Goal: Information Seeking & Learning: Learn about a topic

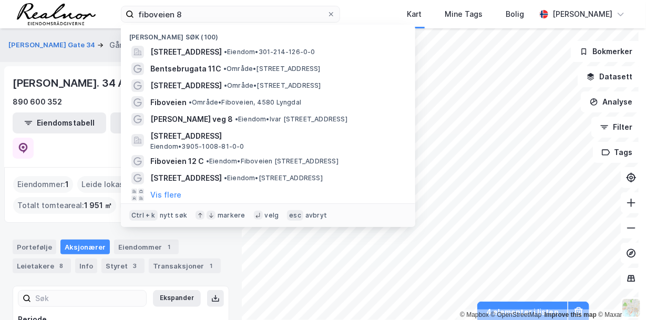
drag, startPoint x: 0, startPoint y: 0, endPoint x: 89, endPoint y: -1, distance: 89.4
click at [89, 0] on html "fiboveien 8 [STREET_ADDRESS] • Eiendom • 301-214-126-0-0 Bentsebrugata 11C • Om…" at bounding box center [323, 160] width 646 height 320
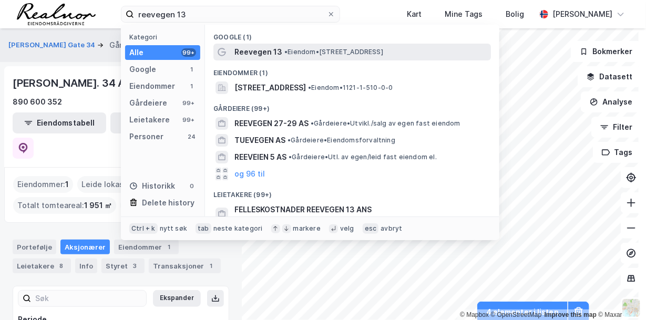
click at [287, 49] on span "•" at bounding box center [285, 52] width 3 height 8
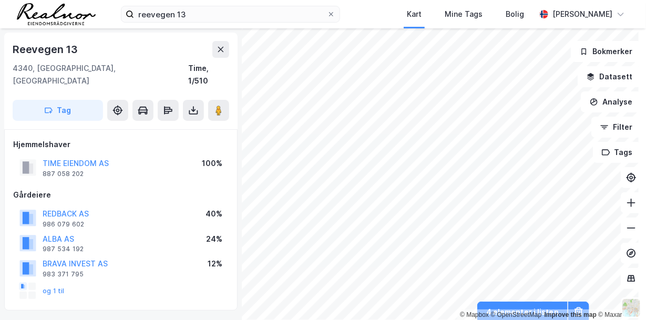
scroll to position [3, 0]
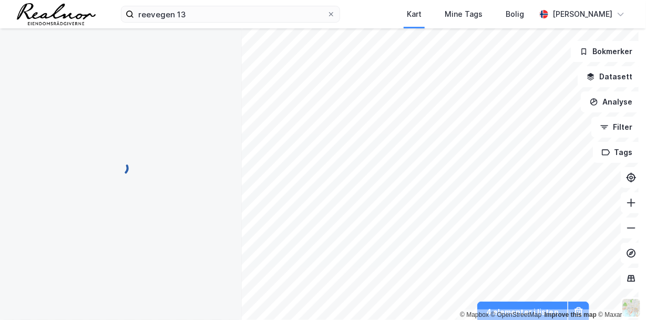
scroll to position [3, 0]
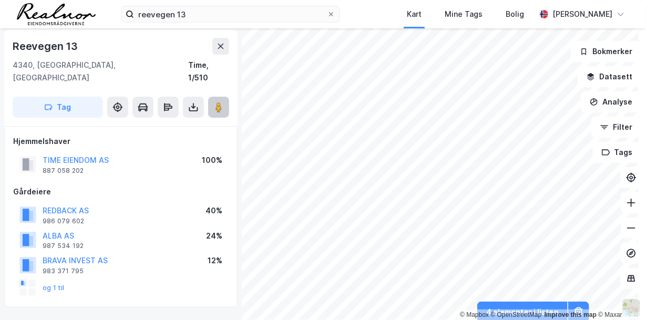
click at [219, 102] on image at bounding box center [219, 107] width 6 height 11
click at [0, 0] on button "ALBA AS" at bounding box center [0, 0] width 0 height 0
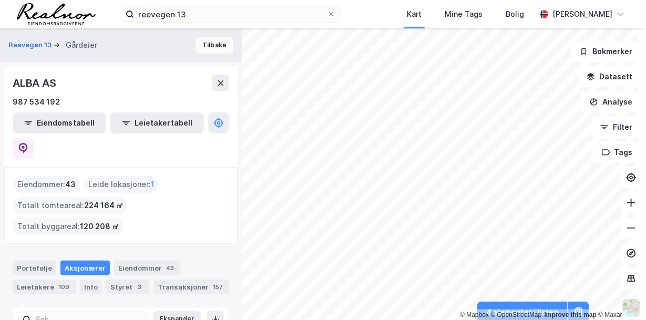
click at [207, 50] on button "Tilbake" at bounding box center [215, 45] width 38 height 17
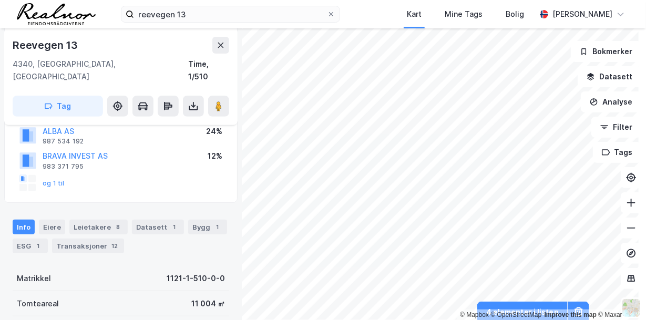
scroll to position [108, 0]
click at [103, 219] on div "Leietakere 8" at bounding box center [98, 226] width 58 height 15
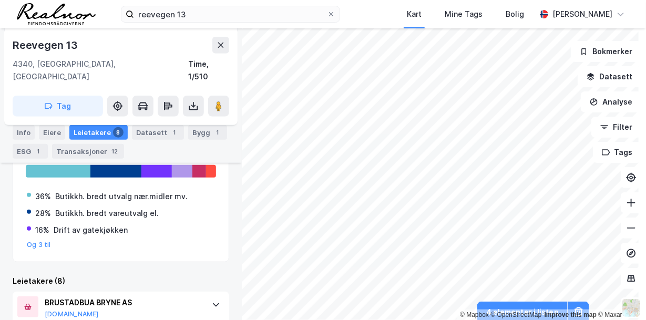
scroll to position [220, 0]
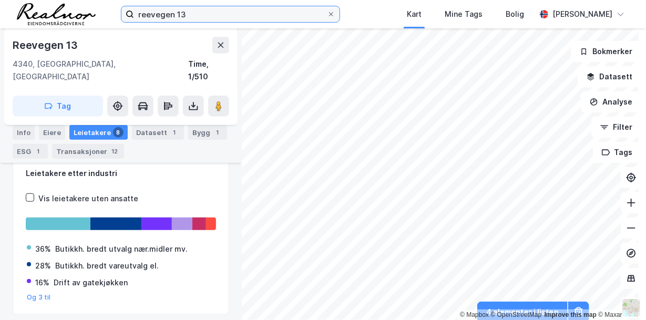
click at [187, 15] on input "reevegen 13" at bounding box center [230, 14] width 193 height 16
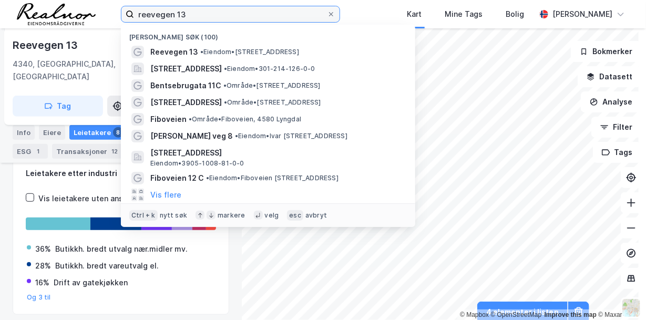
drag, startPoint x: 190, startPoint y: 13, endPoint x: 95, endPoint y: 4, distance: 95.1
click at [95, 4] on div "reevegen 13 Nylige søk (100) Reevegen 13 • Eiendom • [STREET_ADDRESS][PERSON_NA…" at bounding box center [323, 14] width 646 height 28
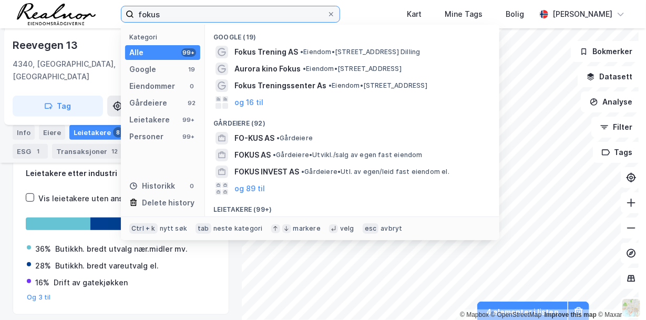
drag, startPoint x: 176, startPoint y: 12, endPoint x: 79, endPoint y: 4, distance: 96.5
click at [79, 4] on div "fokus Kategori Alle 99+ Google 19 Eiendommer 0 Gårdeiere 92 Leietakere 99+ Pers…" at bounding box center [323, 14] width 646 height 28
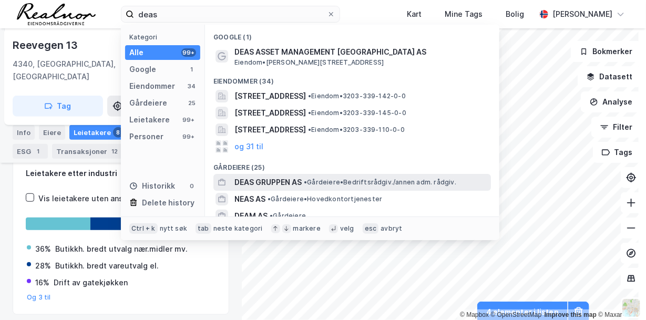
click at [271, 179] on span "DEAS GRUPPEN AS" at bounding box center [267, 182] width 67 height 13
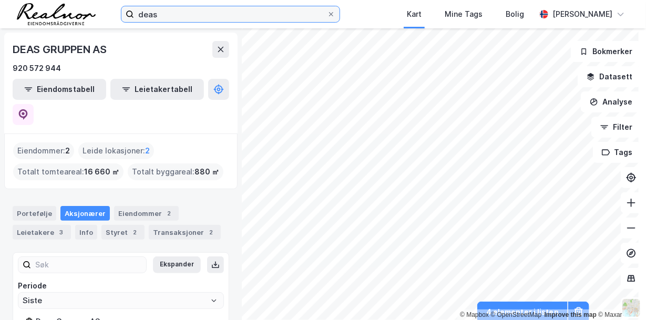
click at [191, 6] on input "deas" at bounding box center [230, 14] width 193 height 16
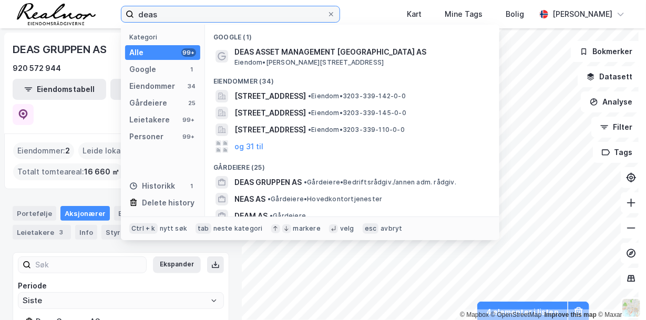
drag, startPoint x: 185, startPoint y: 15, endPoint x: 105, endPoint y: 11, distance: 80.6
click at [105, 11] on div "deas Kategori Alle 99+ Google 1 Eiendommer 34 Gårdeiere 25 Leietakere 99+ Perso…" at bounding box center [323, 14] width 646 height 28
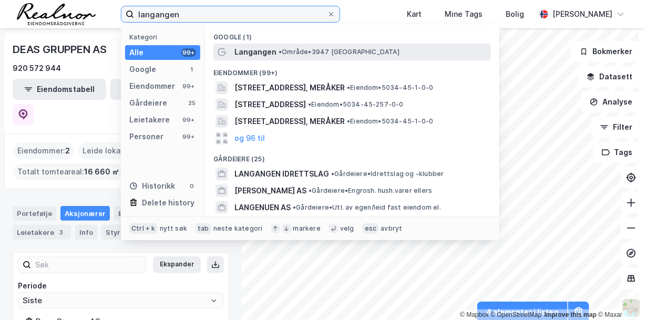
type input "langangen"
click at [337, 55] on span "• Område • 3947 [GEOGRAPHIC_DATA]" at bounding box center [339, 52] width 121 height 8
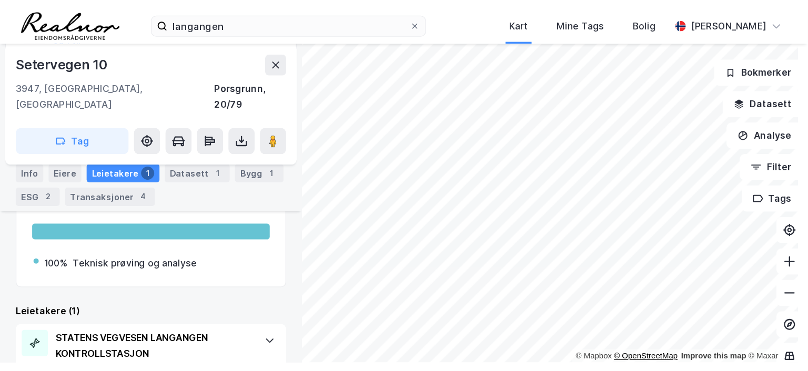
scroll to position [215, 0]
